Goal: Check status: Check status

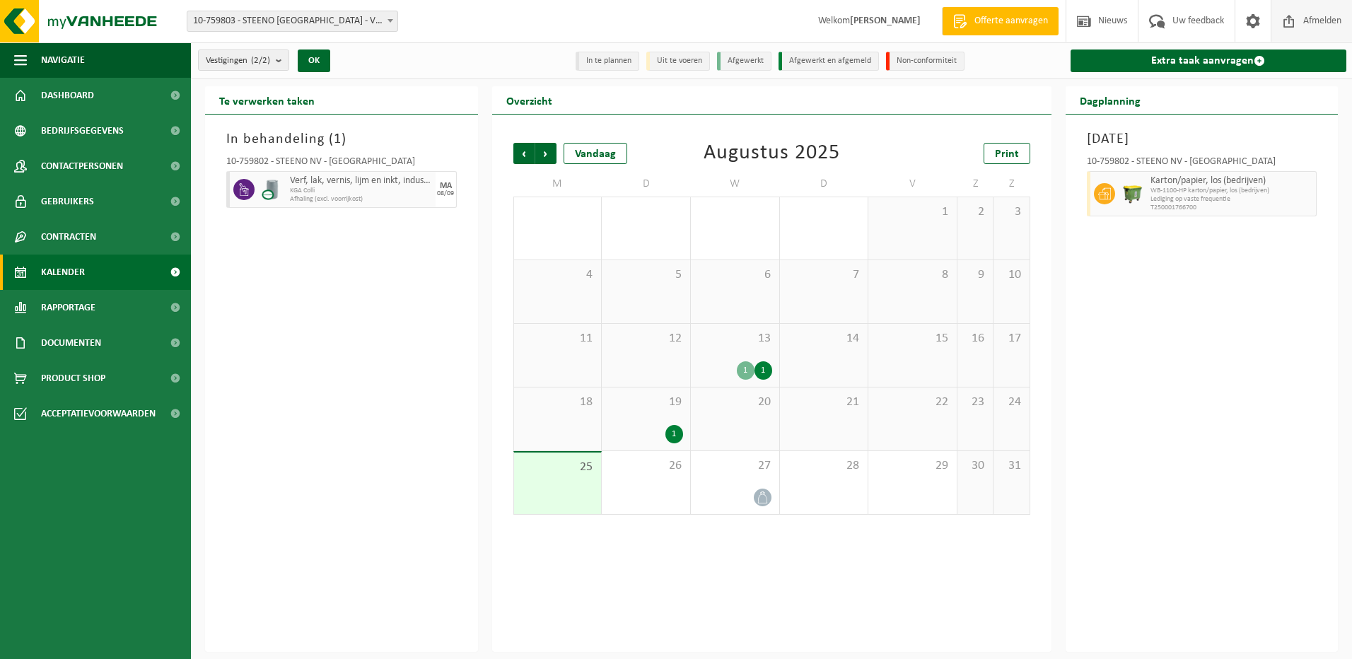
click at [1325, 18] on span "Afmelden" at bounding box center [1322, 21] width 45 height 42
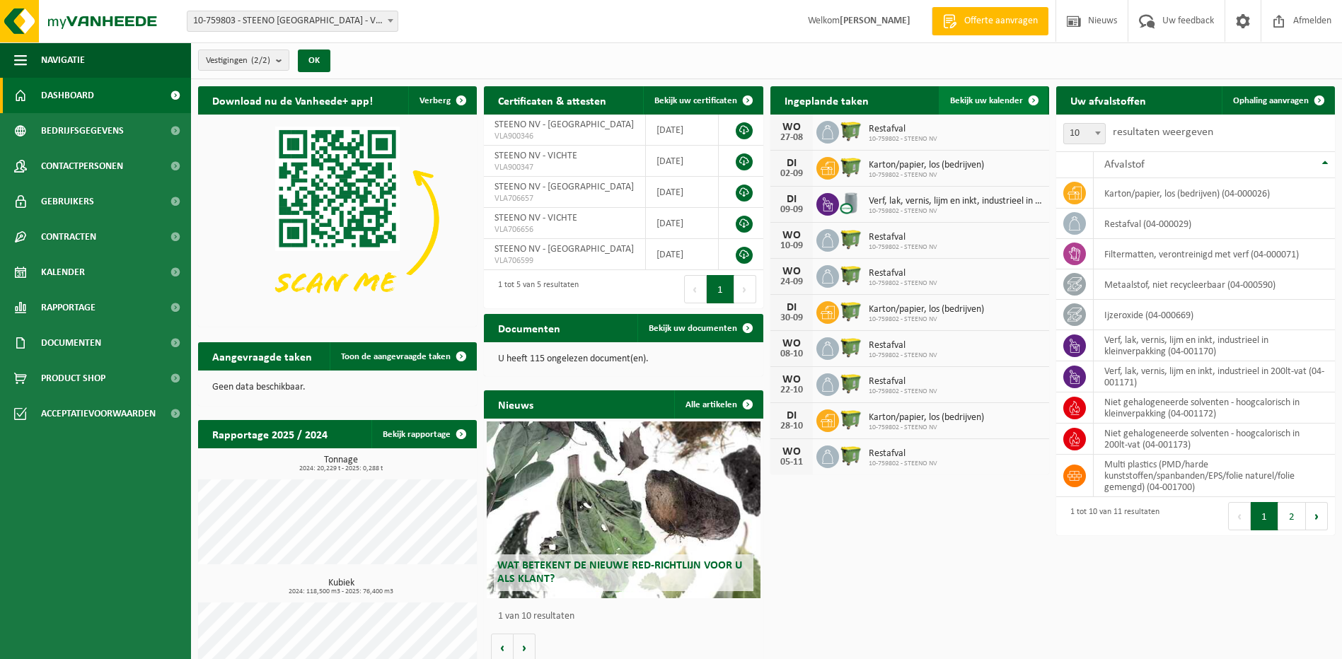
click at [987, 98] on span "Bekijk uw kalender" at bounding box center [986, 100] width 73 height 9
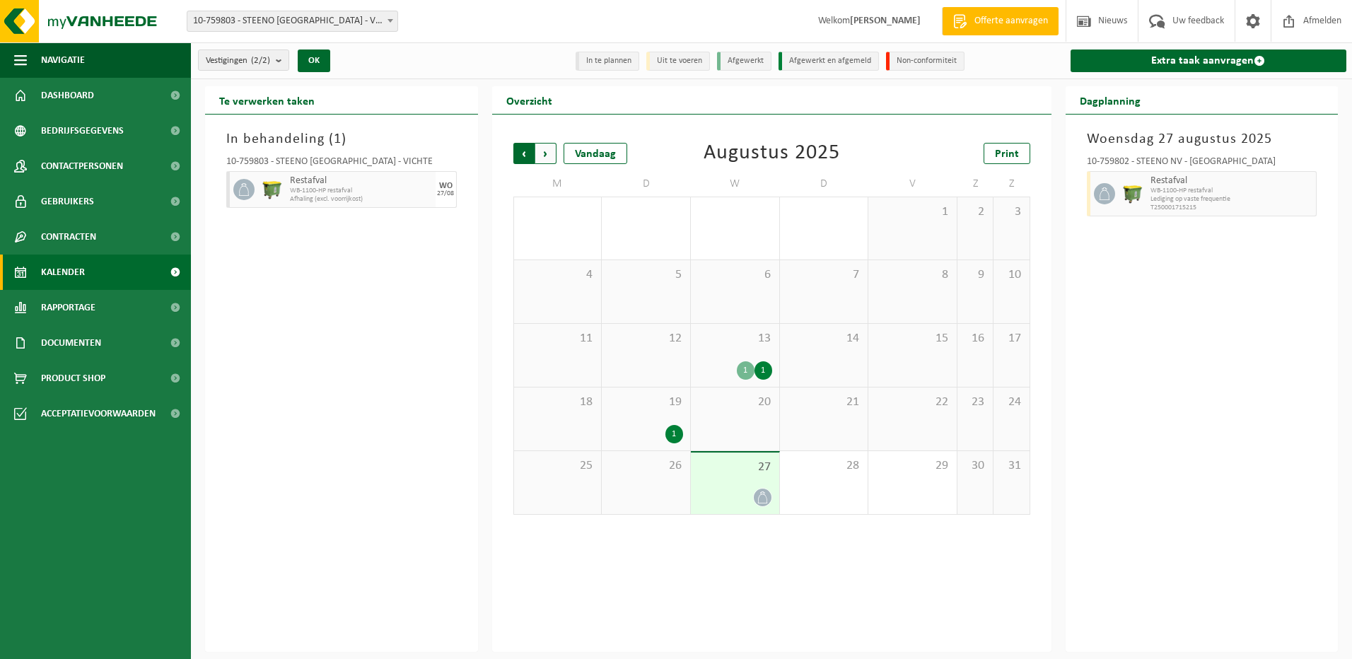
click at [545, 156] on span "Volgende" at bounding box center [545, 153] width 21 height 21
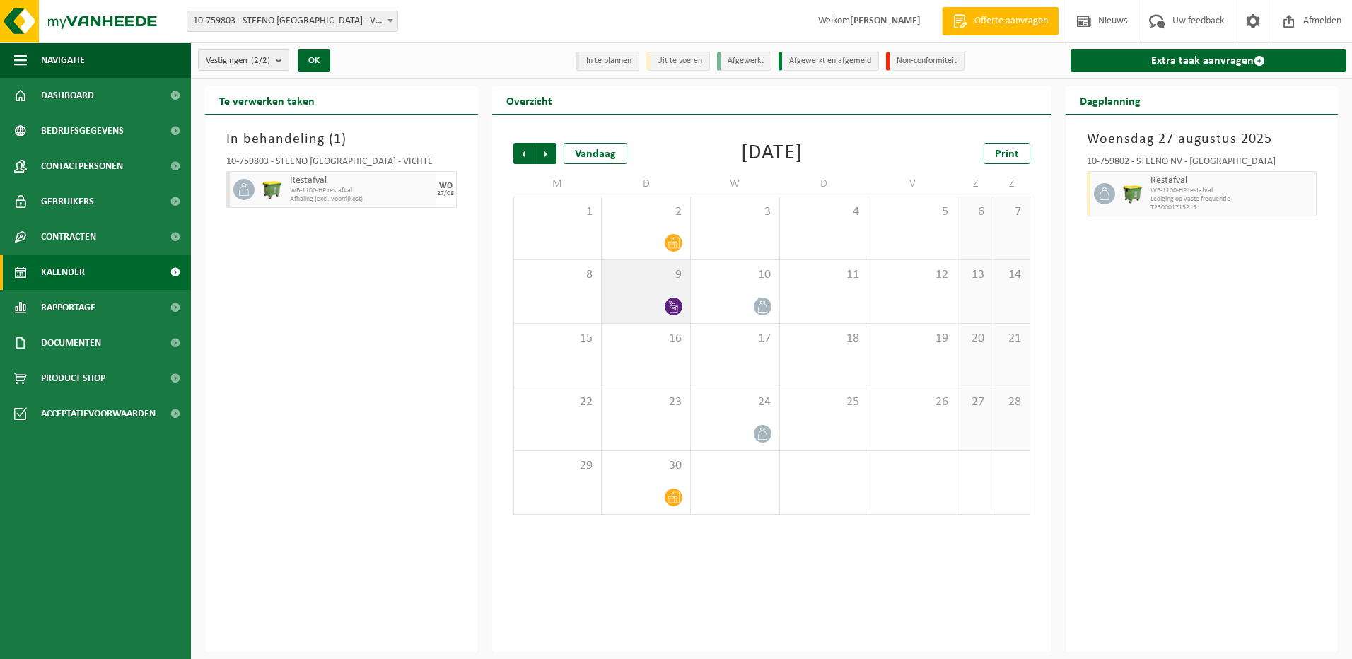
click at [645, 274] on span "9" at bounding box center [646, 275] width 74 height 16
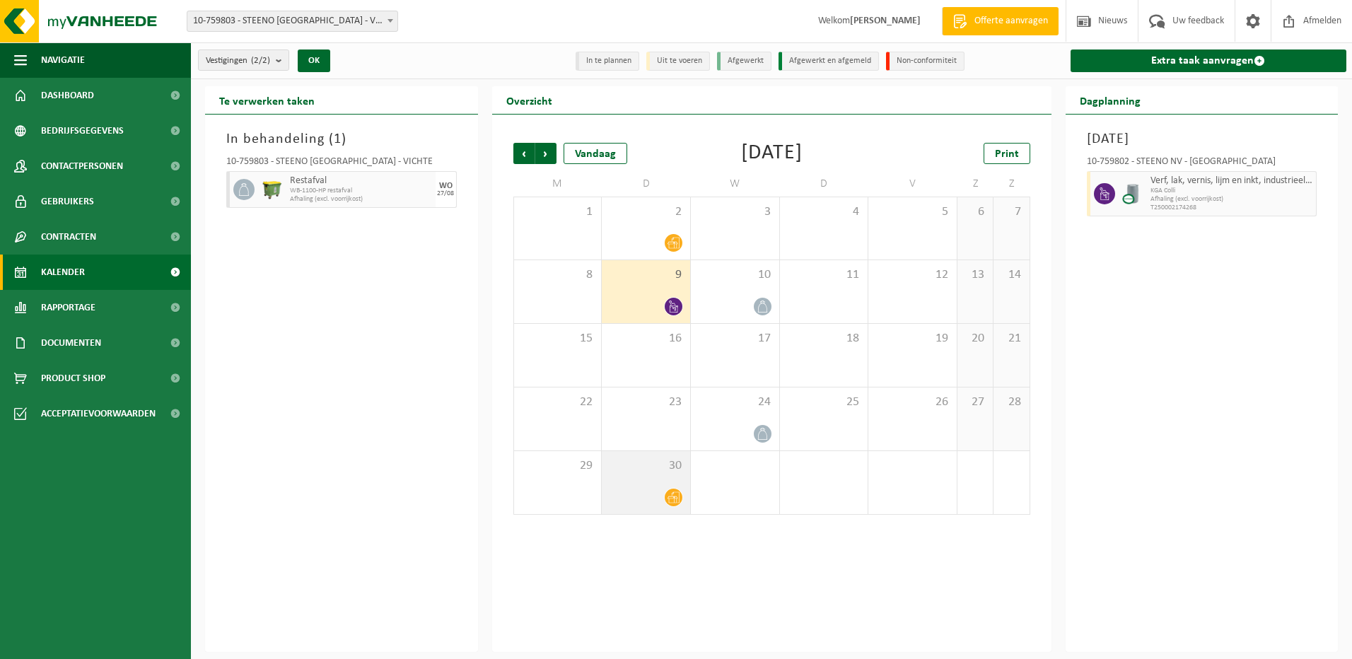
click at [654, 484] on div "30" at bounding box center [646, 482] width 88 height 63
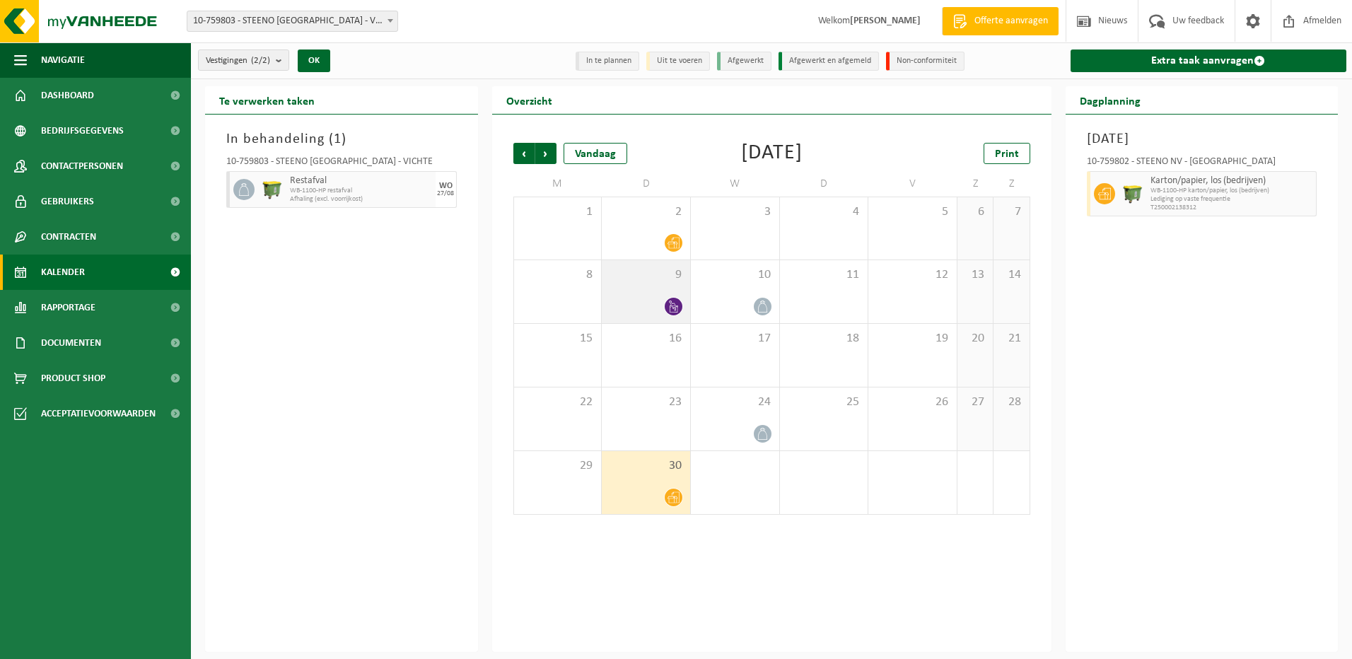
click at [648, 289] on div "9" at bounding box center [646, 291] width 88 height 63
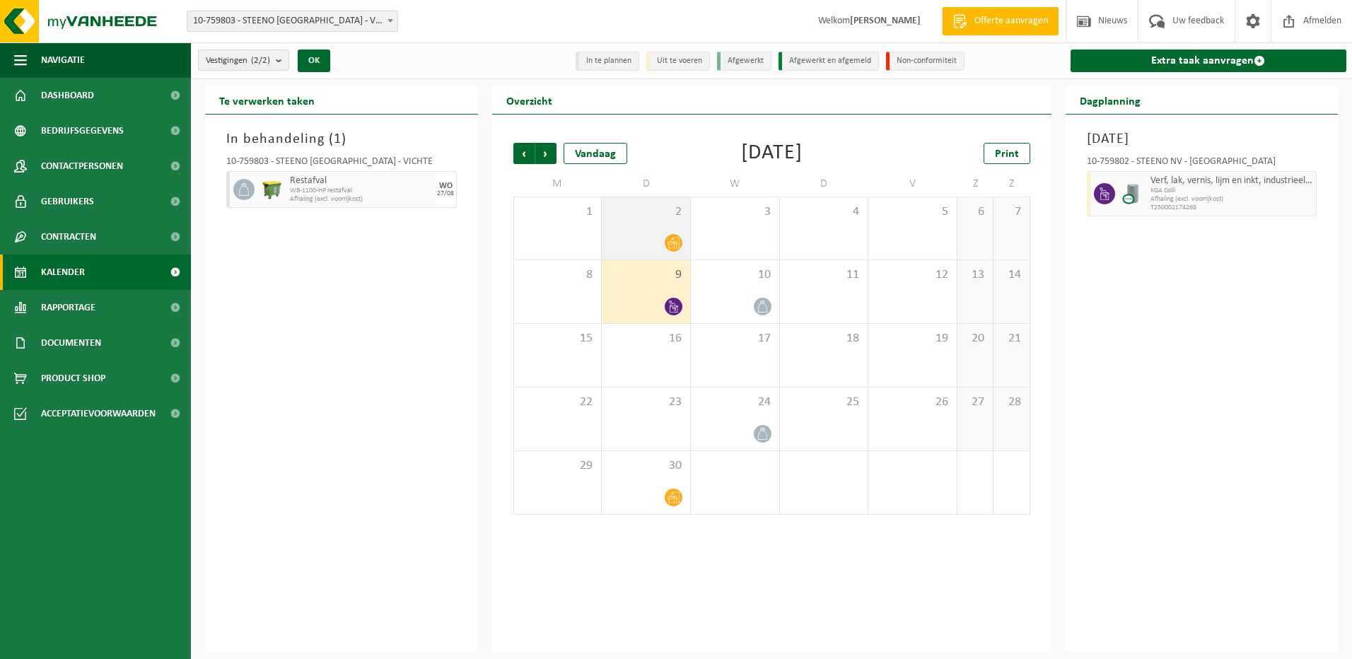
click at [644, 220] on div "2" at bounding box center [646, 228] width 88 height 62
